Goal: Task Accomplishment & Management: Complete application form

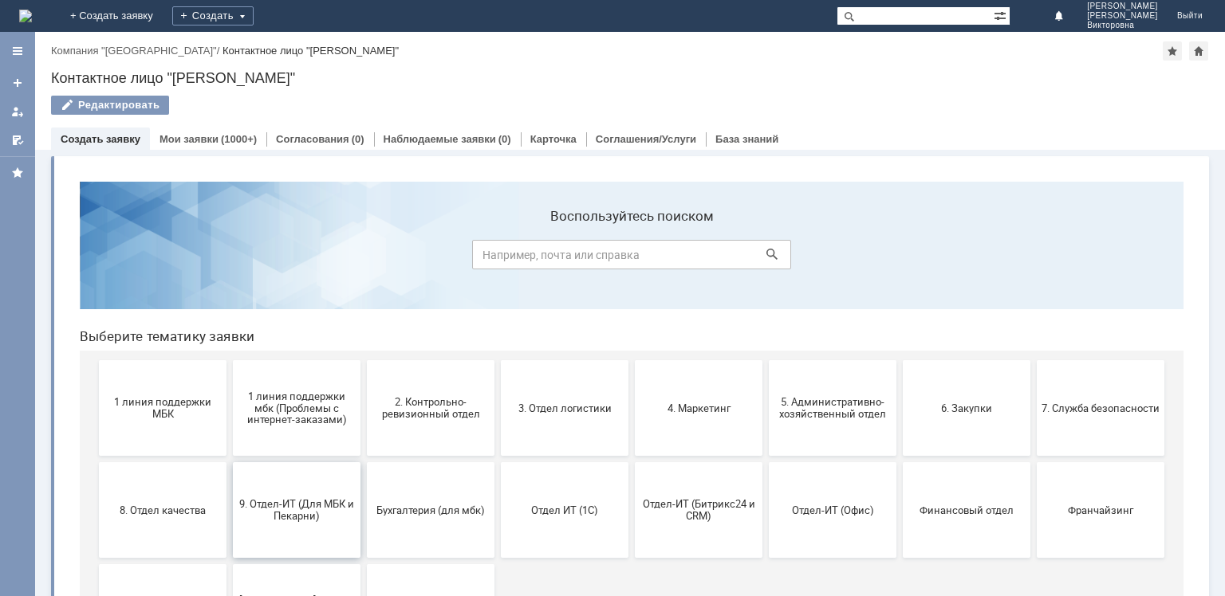
click at [265, 495] on button "9. Отдел-ИТ (Для МБК и Пекарни)" at bounding box center [297, 510] width 128 height 96
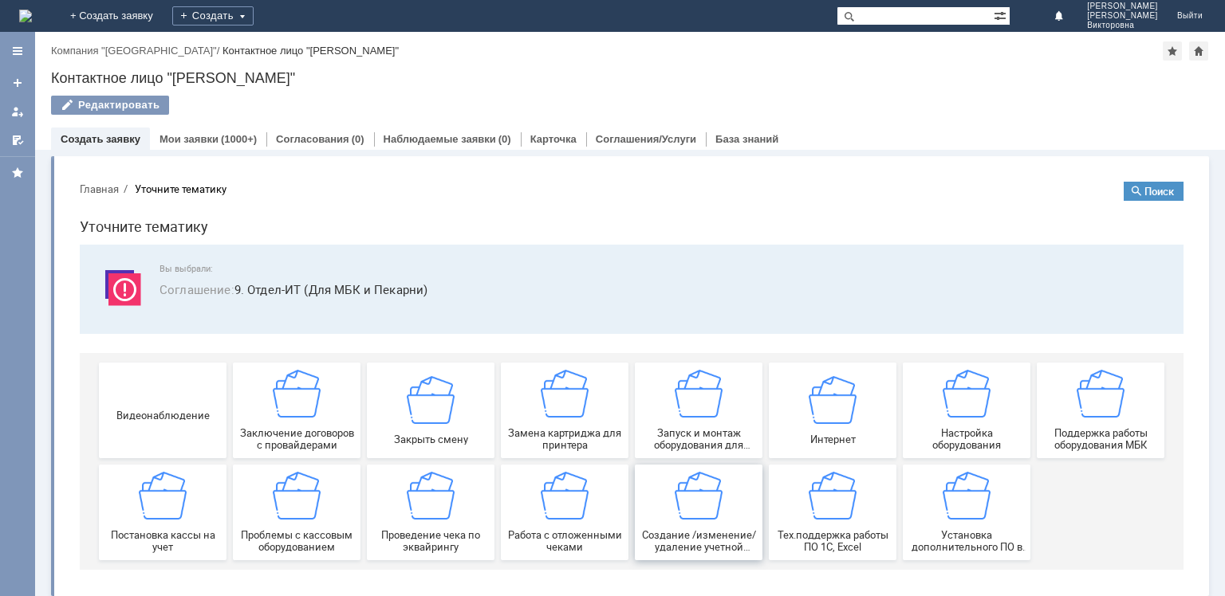
click at [691, 518] on img at bounding box center [699, 496] width 48 height 48
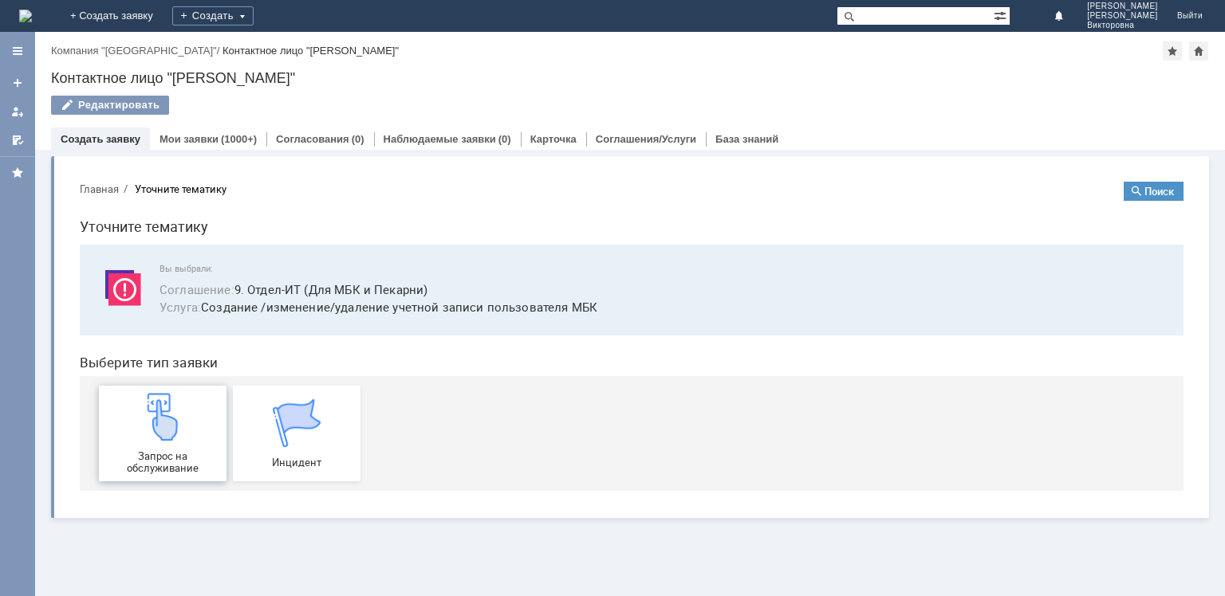
click at [123, 427] on div "Запрос на обслуживание" at bounding box center [163, 433] width 118 height 81
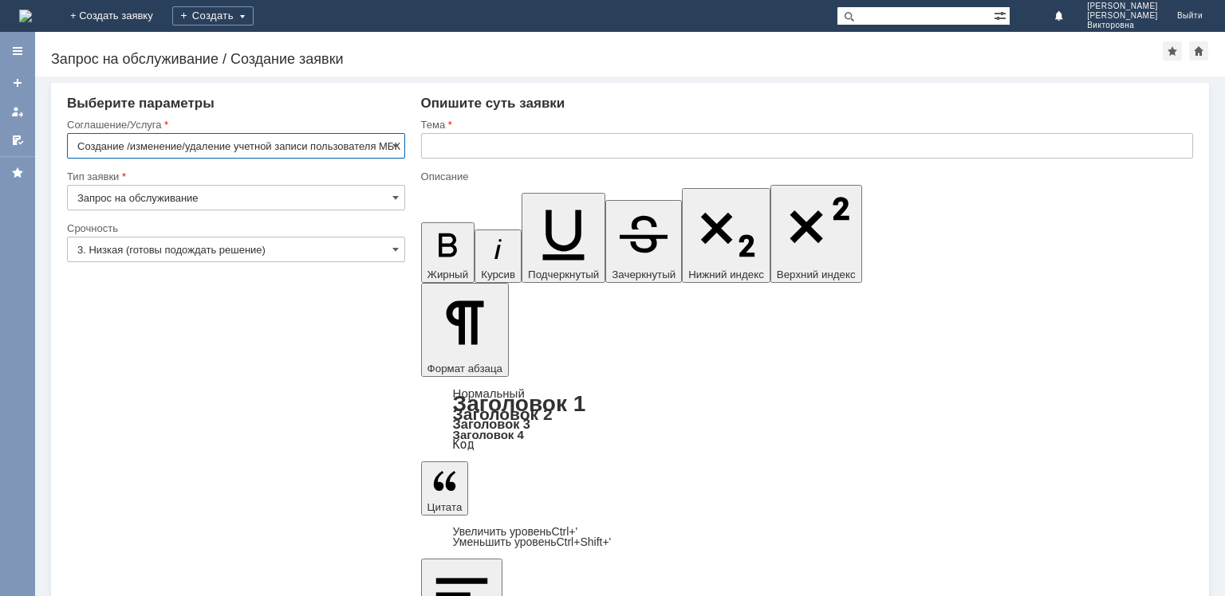
click at [442, 147] on input "text" at bounding box center [807, 146] width 772 height 26
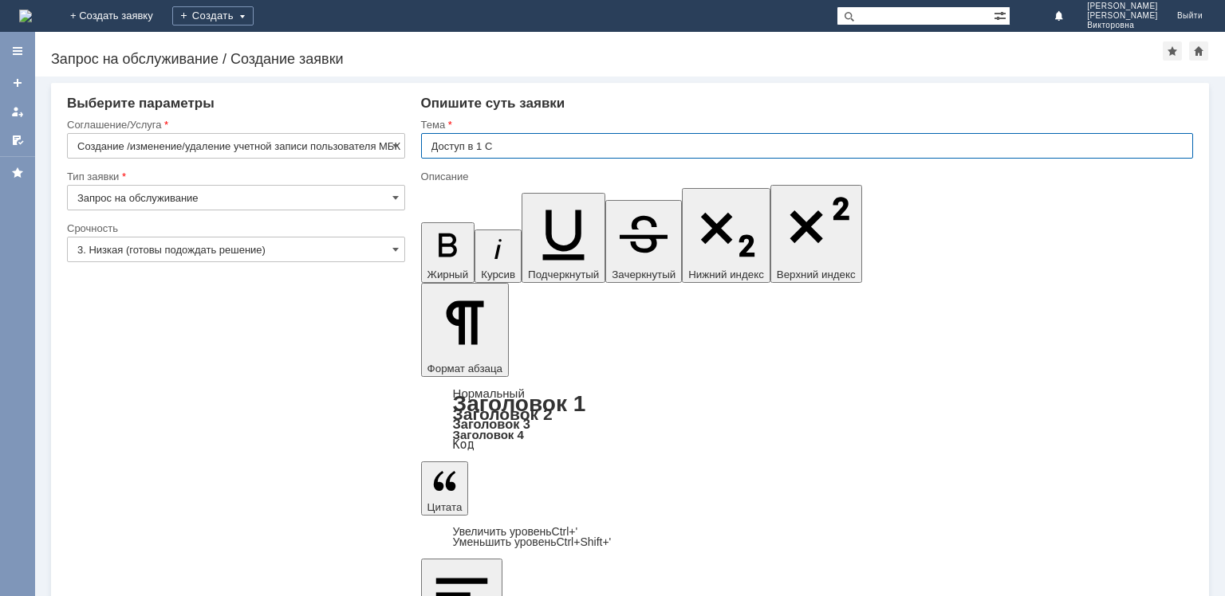
type input "Доступ в 1 С"
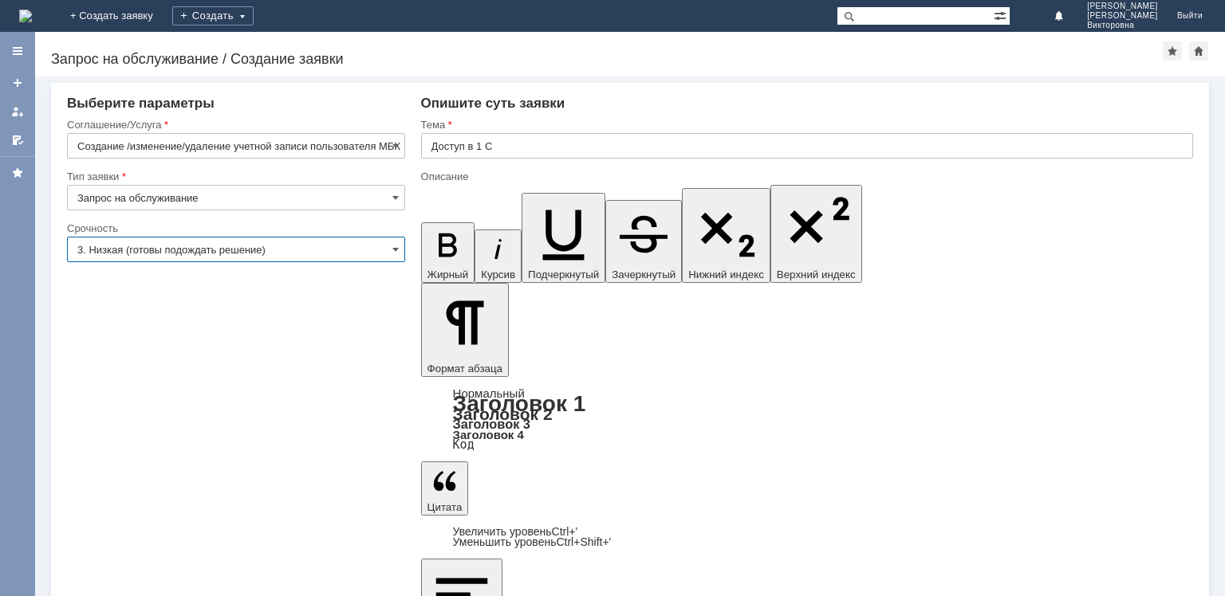
click at [118, 250] on input "3. Низкая (готовы подождать решение)" at bounding box center [236, 250] width 338 height 26
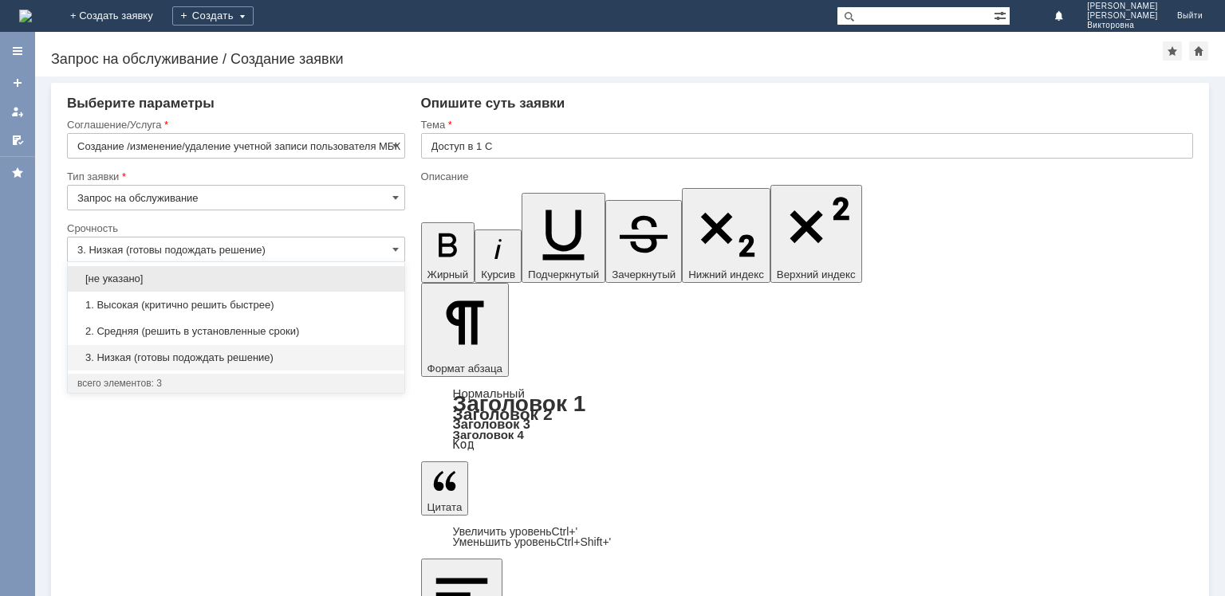
drag, startPoint x: 134, startPoint y: 330, endPoint x: 134, endPoint y: 402, distance: 71.8
click at [136, 331] on span "2. Средняя (решить в установленные сроки)" at bounding box center [235, 331] width 317 height 13
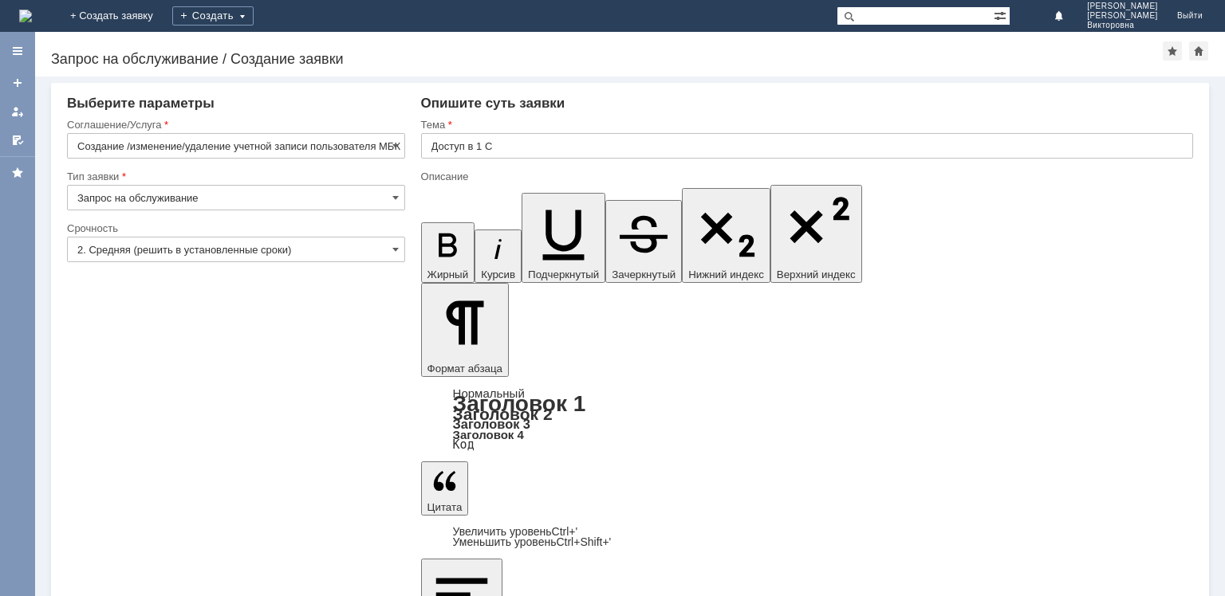
type input "2. Средняя (решить в установленные сроки)"
